Goal: Check status: Check status

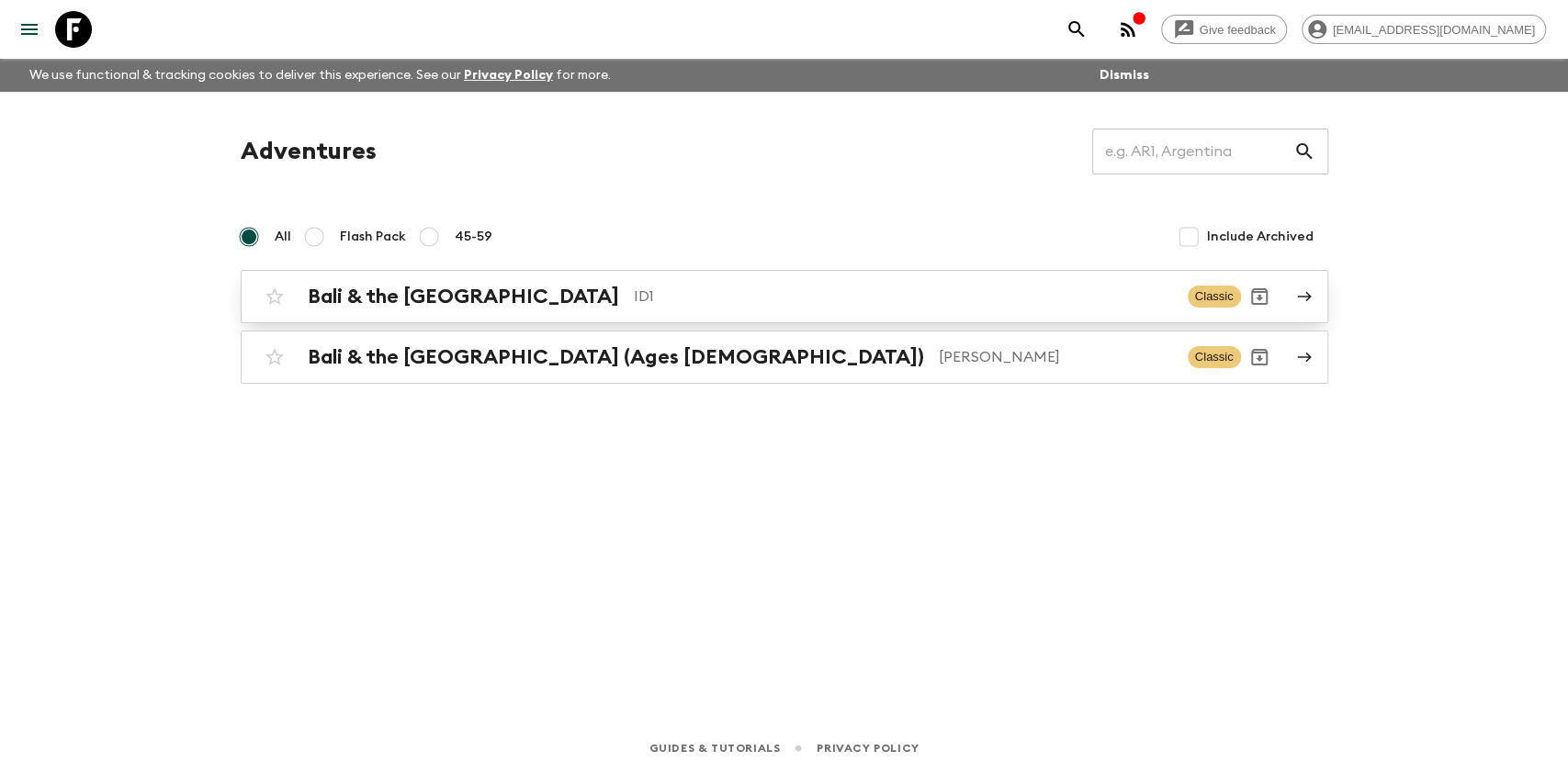
click at [634, 288] on p "ID1" at bounding box center [903, 296] width 539 height 22
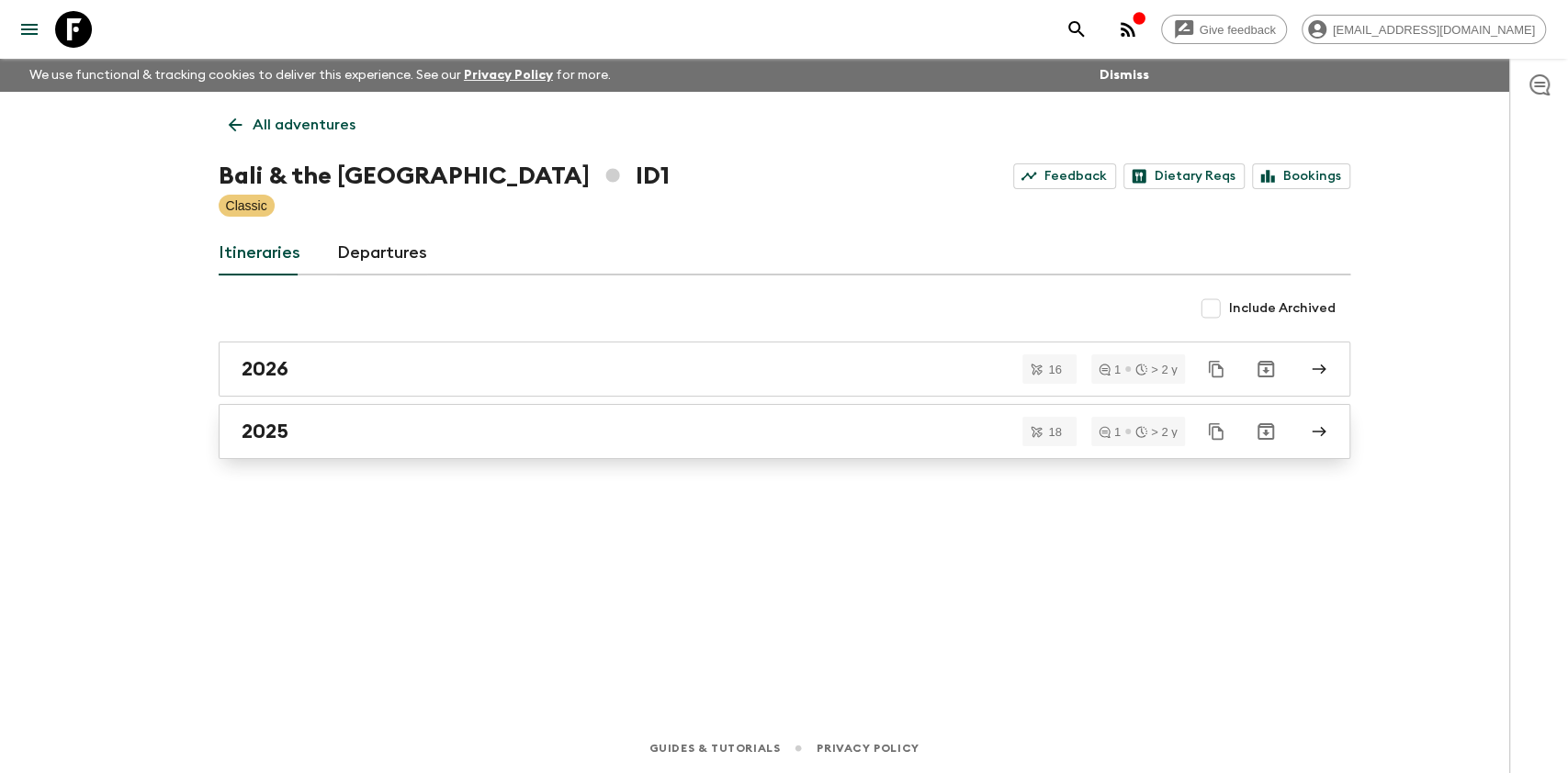
click at [271, 437] on h2 "2025" at bounding box center [265, 432] width 47 height 24
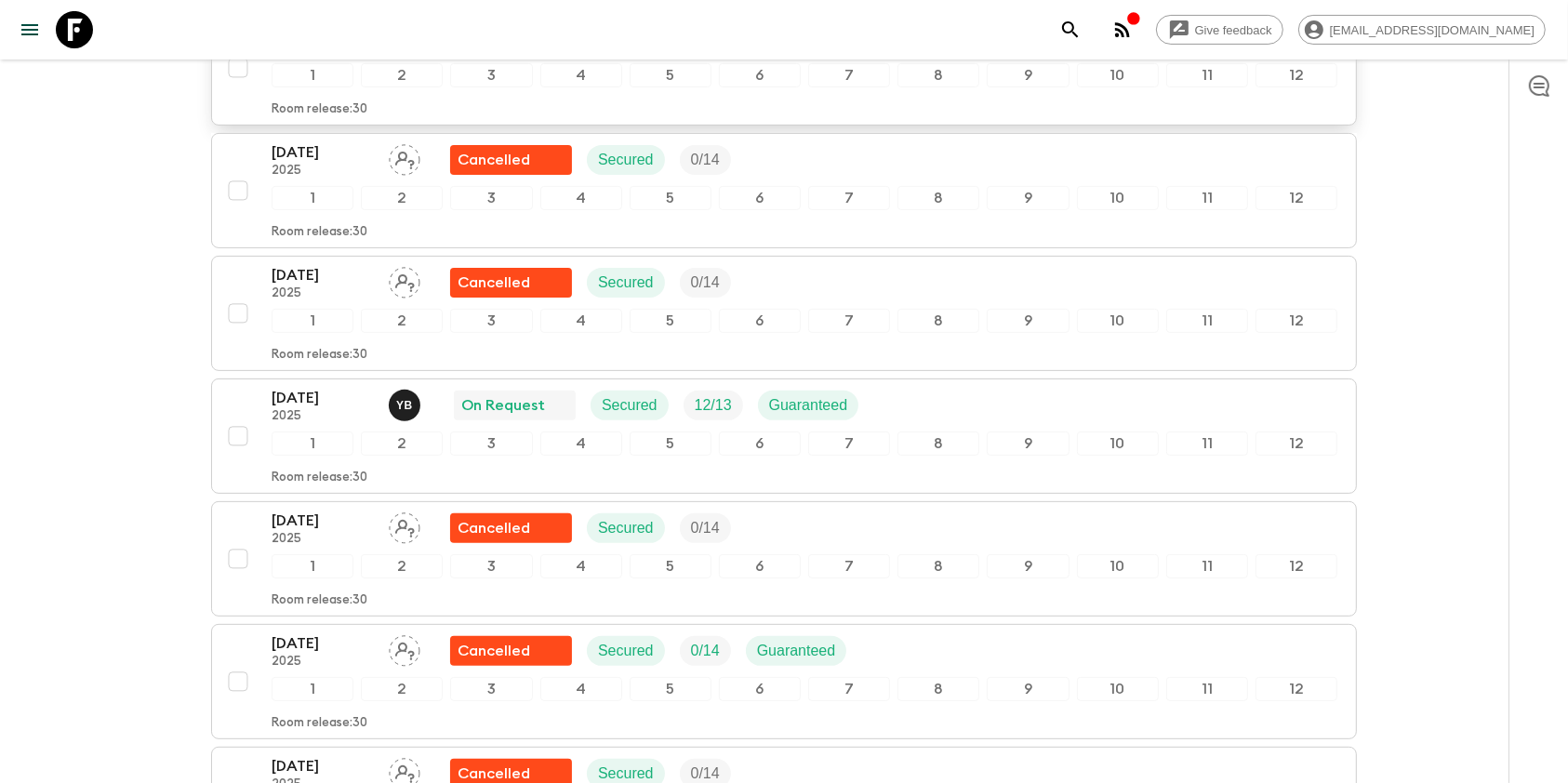
scroll to position [620, 0]
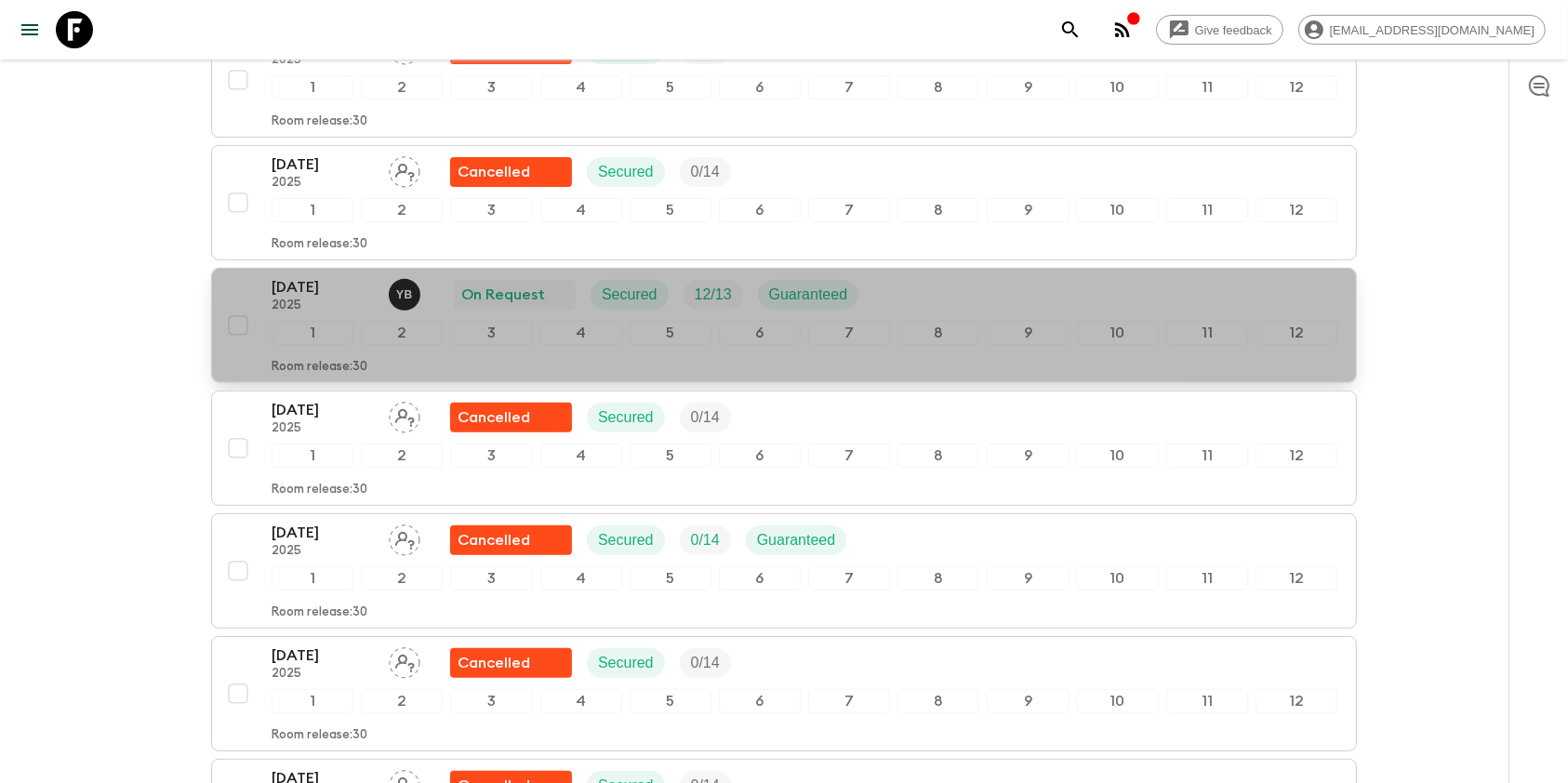
click at [327, 308] on p "2025" at bounding box center [322, 306] width 102 height 15
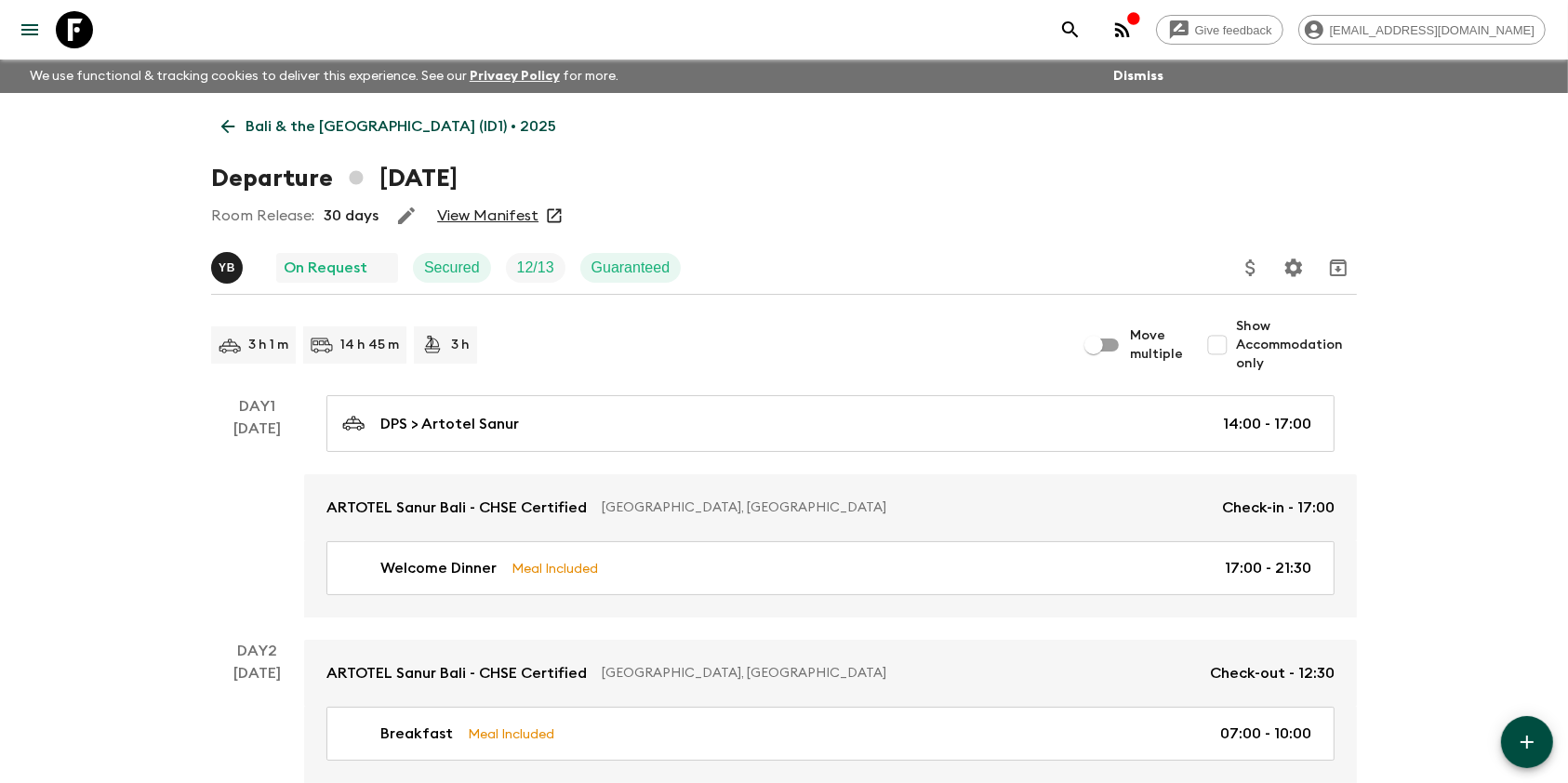
click at [458, 194] on h1 "Departure [DATE]" at bounding box center [334, 179] width 247 height 37
click at [478, 214] on link "View Manifest" at bounding box center [487, 215] width 101 height 19
